Goal: Task Accomplishment & Management: Manage account settings

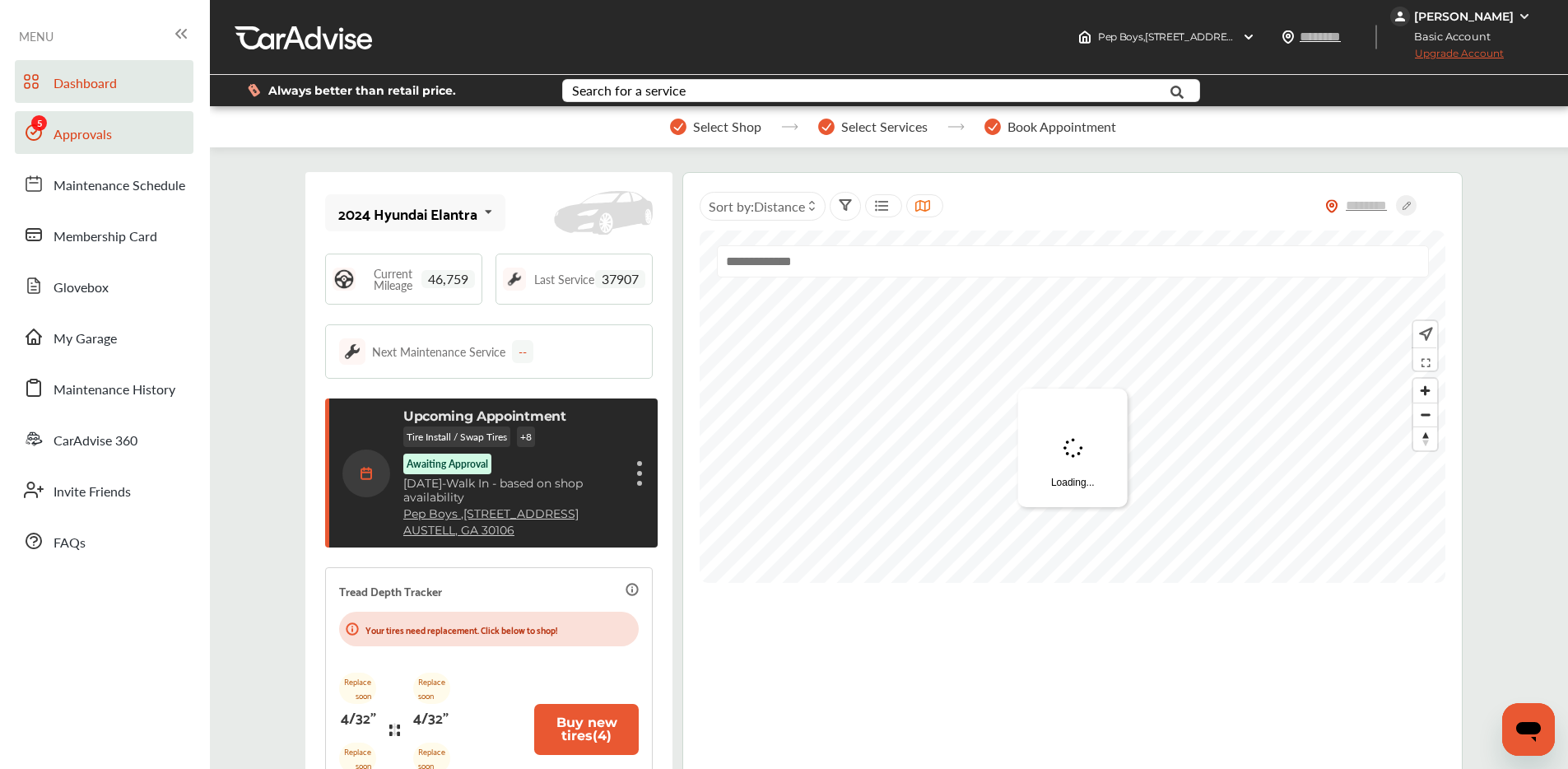
click at [63, 129] on span "Approvals" at bounding box center [83, 135] width 59 height 22
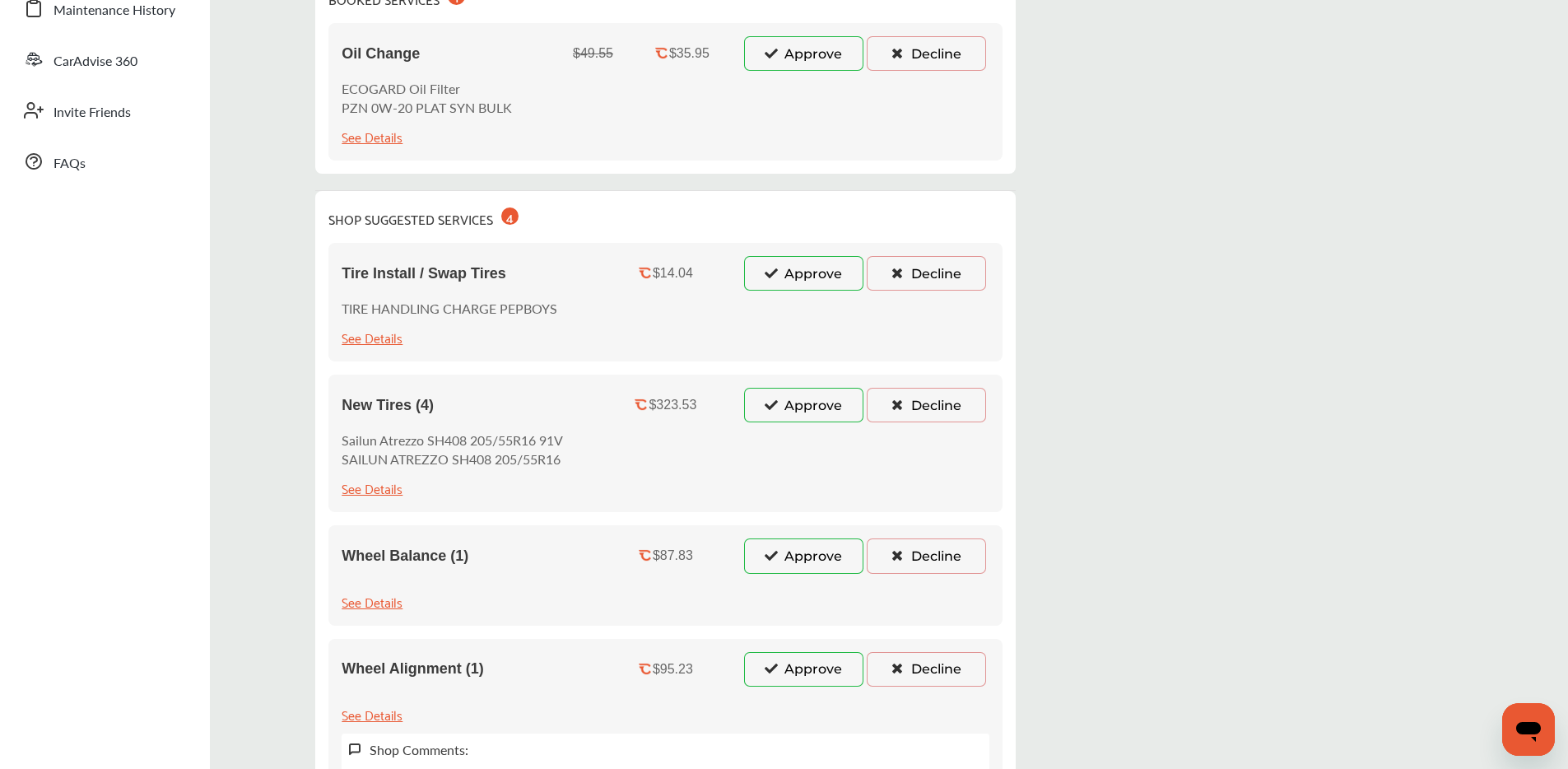
scroll to position [327, 0]
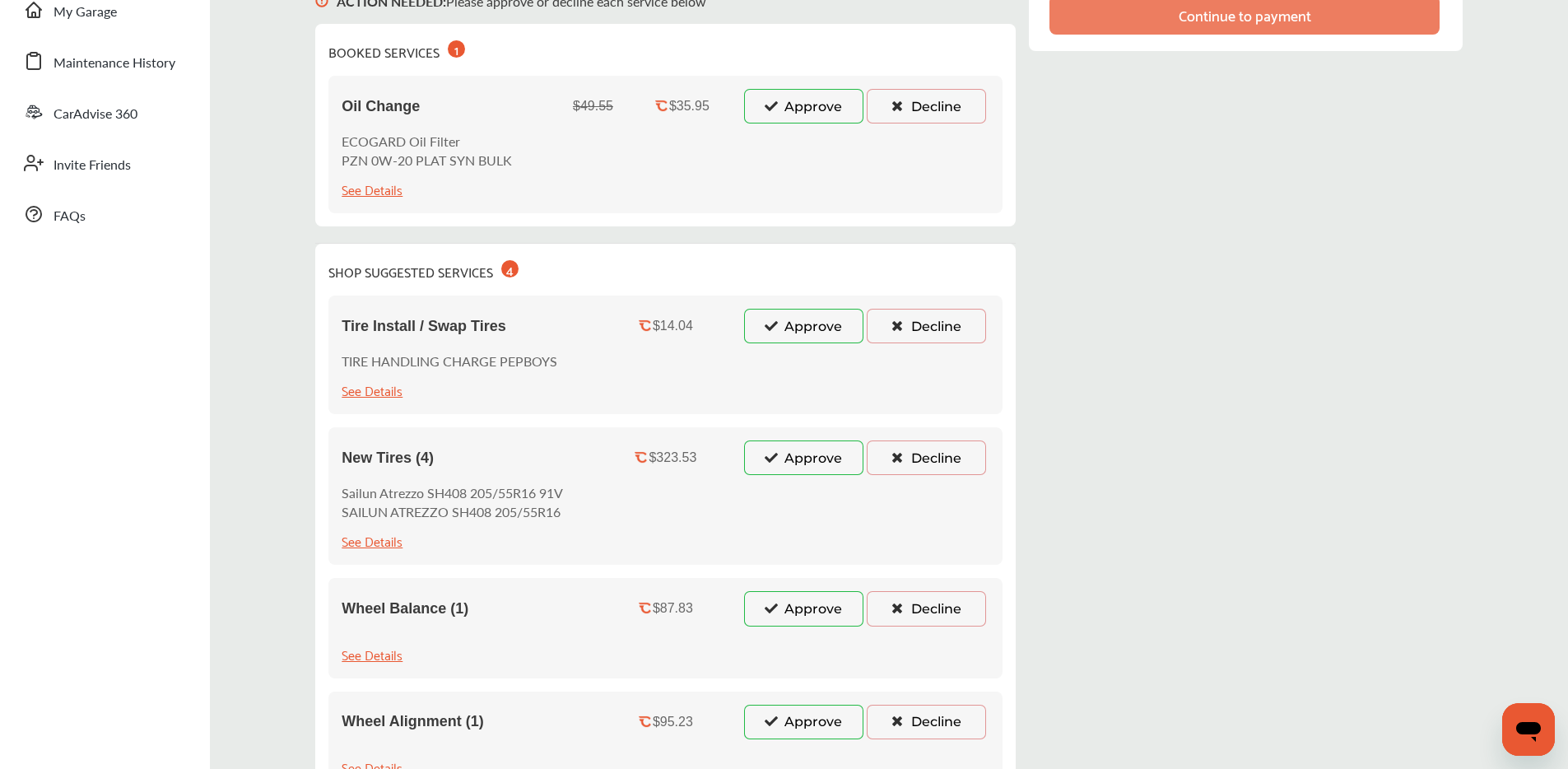
click at [762, 93] on button "Approve" at bounding box center [804, 106] width 119 height 35
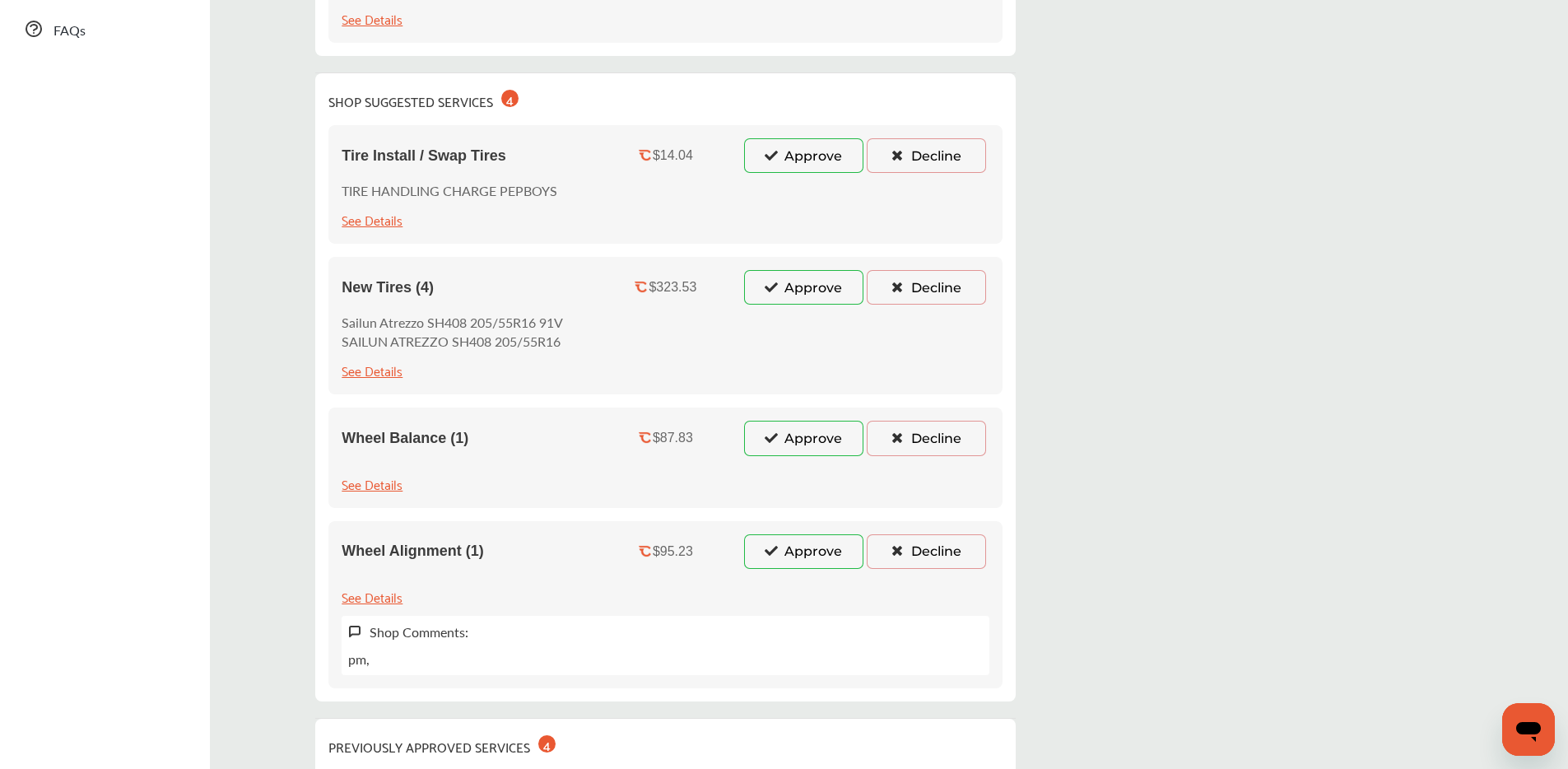
scroll to position [511, 0]
click at [788, 156] on button "Approve" at bounding box center [804, 157] width 119 height 35
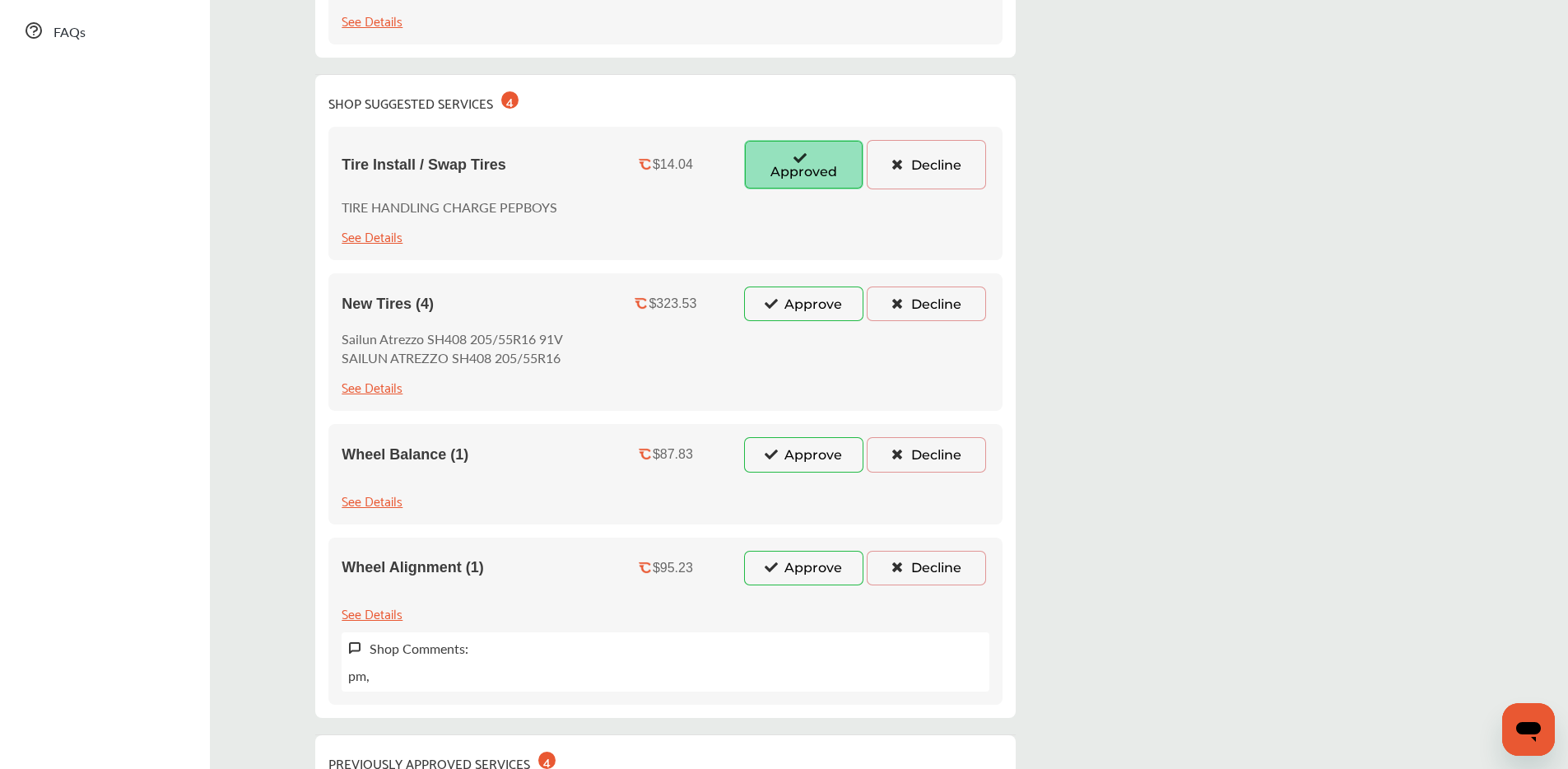
click at [787, 304] on button "Approve" at bounding box center [804, 303] width 119 height 35
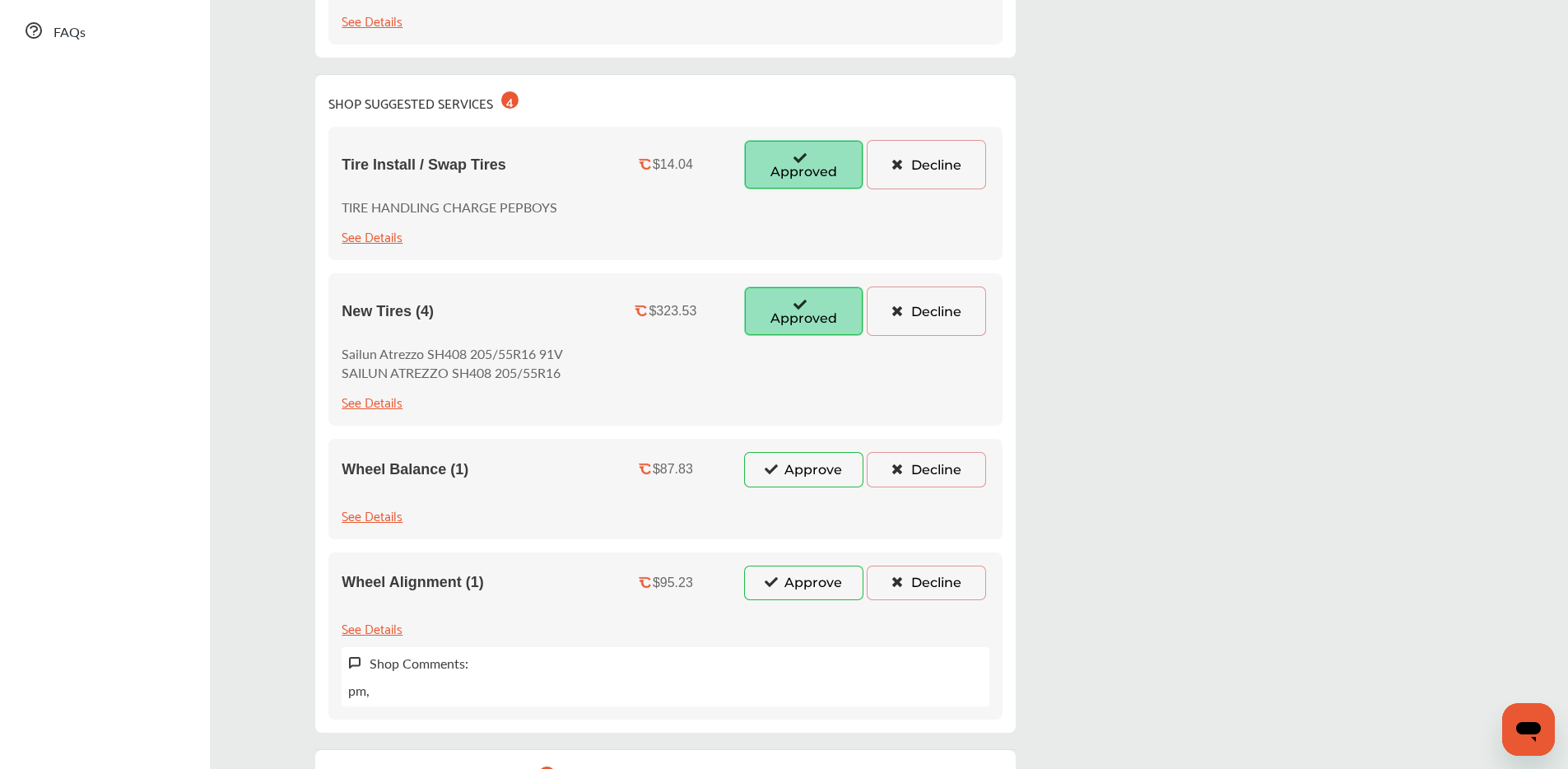
click at [778, 472] on icon at bounding box center [771, 467] width 16 height 11
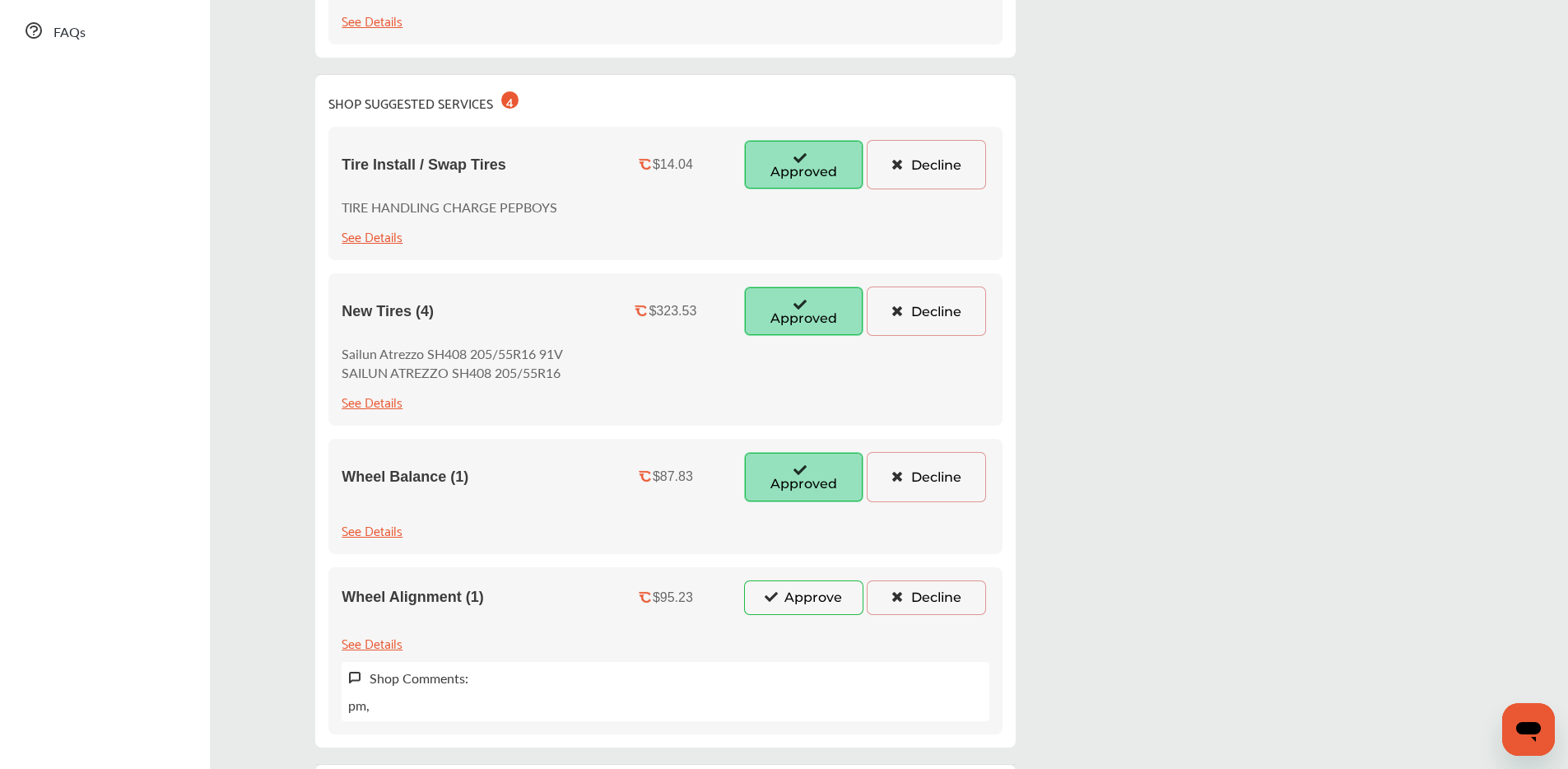
click at [788, 591] on button "Approve" at bounding box center [804, 597] width 119 height 35
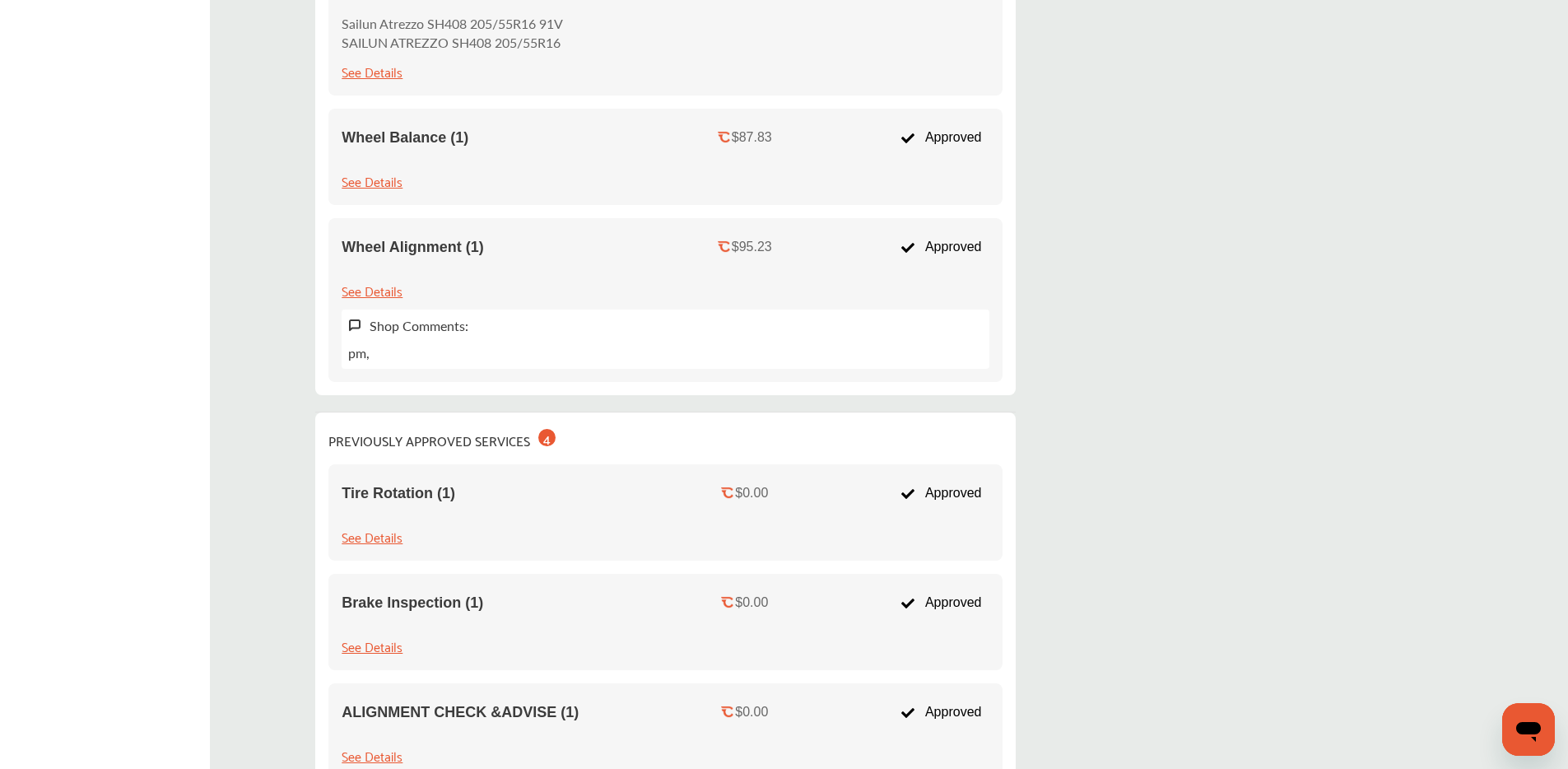
scroll to position [0, 0]
